Goal: Find specific page/section: Find specific page/section

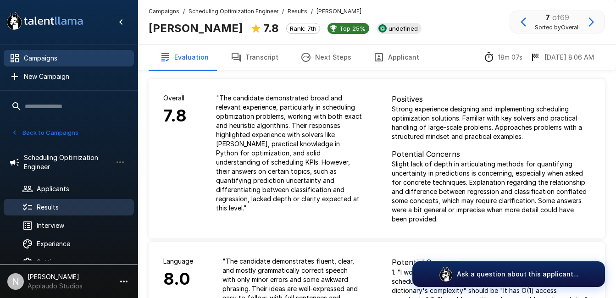
click at [58, 54] on span "Campaigns" at bounding box center [75, 58] width 103 height 9
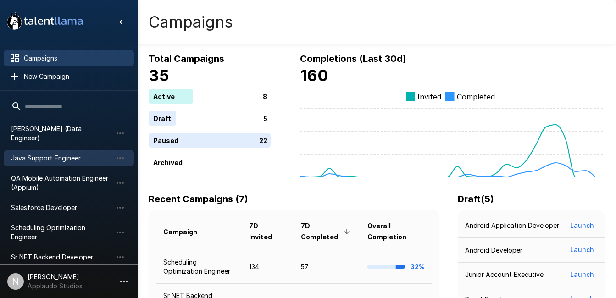
scroll to position [42, 0]
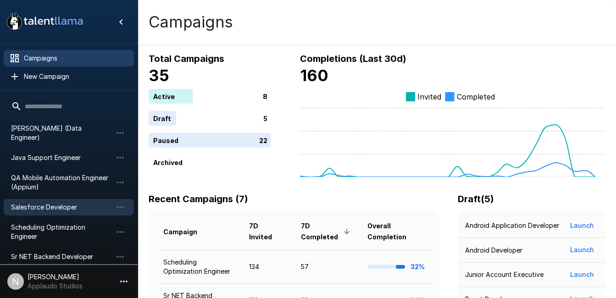
click at [57, 203] on span "Salesforce Developer" at bounding box center [61, 207] width 101 height 9
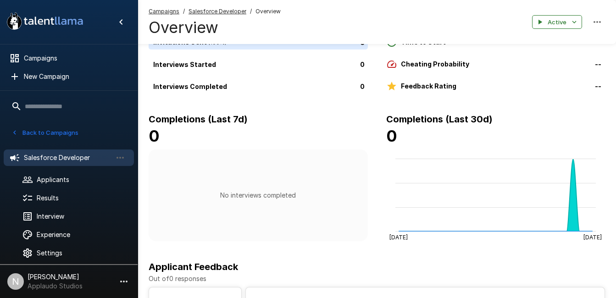
scroll to position [25, 0]
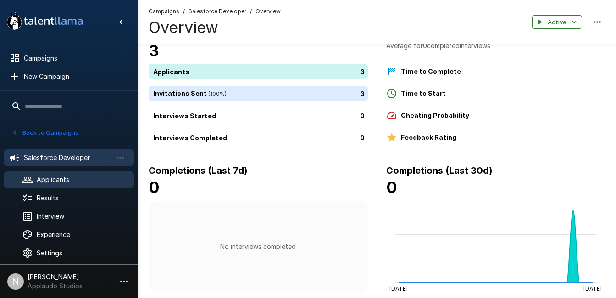
click at [49, 181] on span "Applicants" at bounding box center [82, 179] width 90 height 9
